Goal: Navigation & Orientation: Go to known website

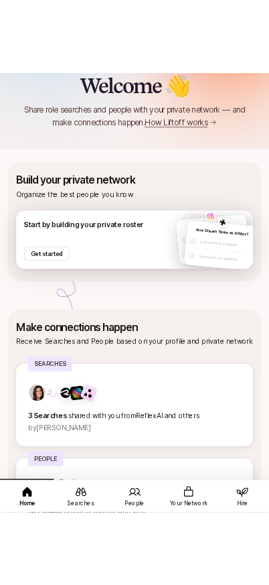
scroll to position [153, 0]
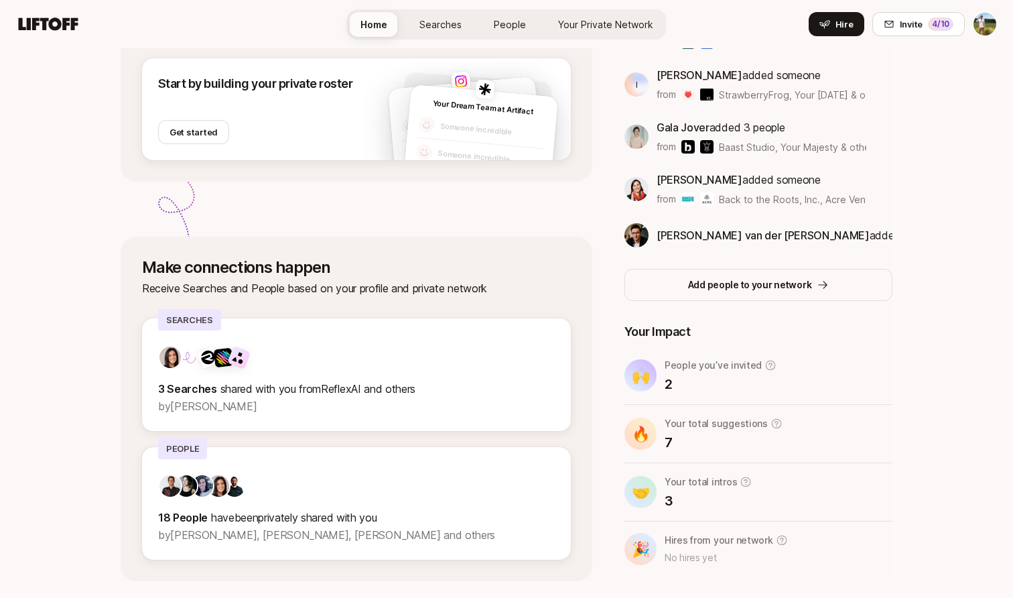
scroll to position [135, 0]
